Goal: Communication & Community: Connect with others

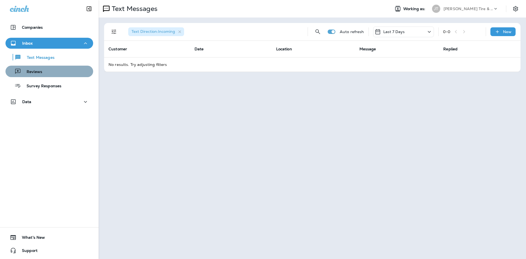
click at [20, 71] on icon "button" at bounding box center [18, 71] width 7 height 7
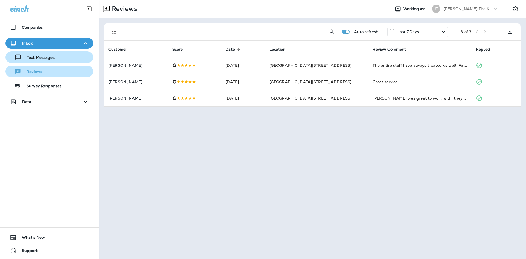
click at [73, 55] on div "Text Messages" at bounding box center [49, 57] width 83 height 8
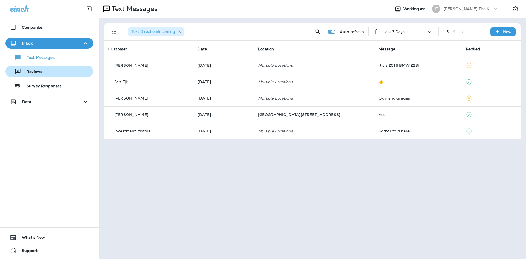
click at [181, 32] on icon "button" at bounding box center [179, 31] width 3 height 3
click at [501, 32] on div "New" at bounding box center [502, 31] width 25 height 9
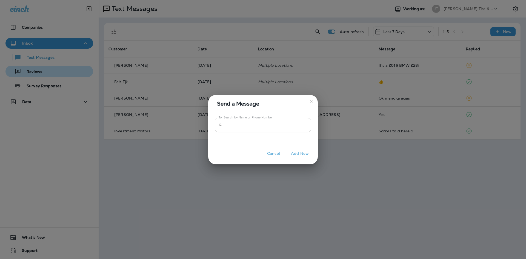
click at [284, 129] on input "To: Search by Name or Phone Number" at bounding box center [268, 125] width 87 height 15
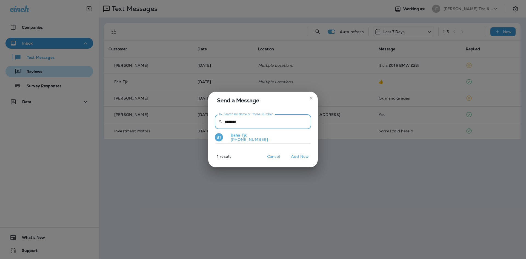
type input "********"
click at [271, 139] on button "BT Baha Tjk [PHONE_NUMBER]" at bounding box center [263, 138] width 96 height 13
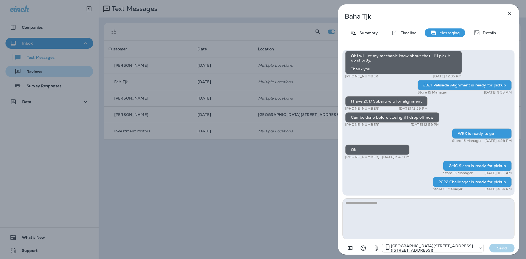
click at [429, 201] on textarea at bounding box center [429, 219] width 172 height 41
type textarea "**********"
click at [494, 252] on button "Send" at bounding box center [501, 248] width 25 height 9
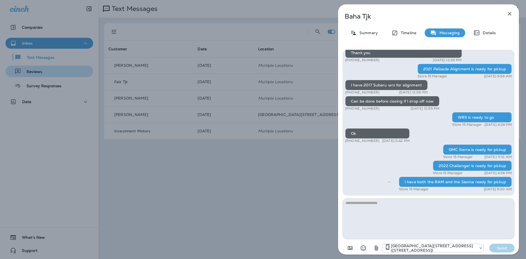
click at [510, 16] on icon "button" at bounding box center [509, 13] width 7 height 7
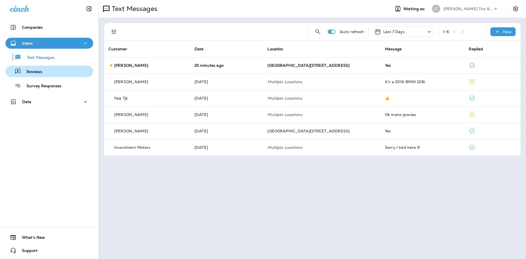
click at [85, 69] on div "Reviews" at bounding box center [49, 71] width 83 height 8
